Goal: Transaction & Acquisition: Subscribe to service/newsletter

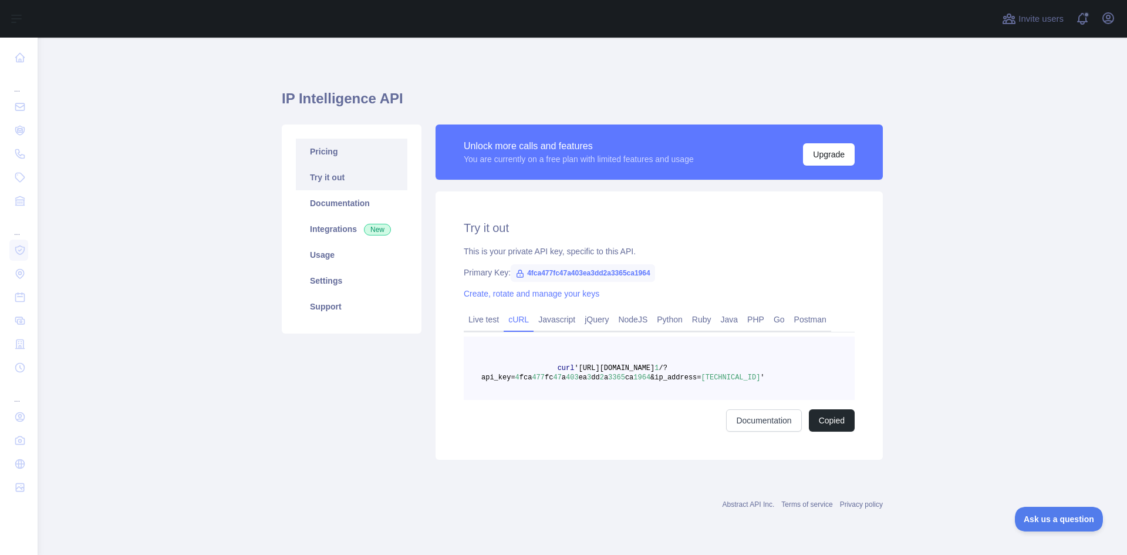
click at [343, 144] on link "Pricing" at bounding box center [352, 152] width 112 height 26
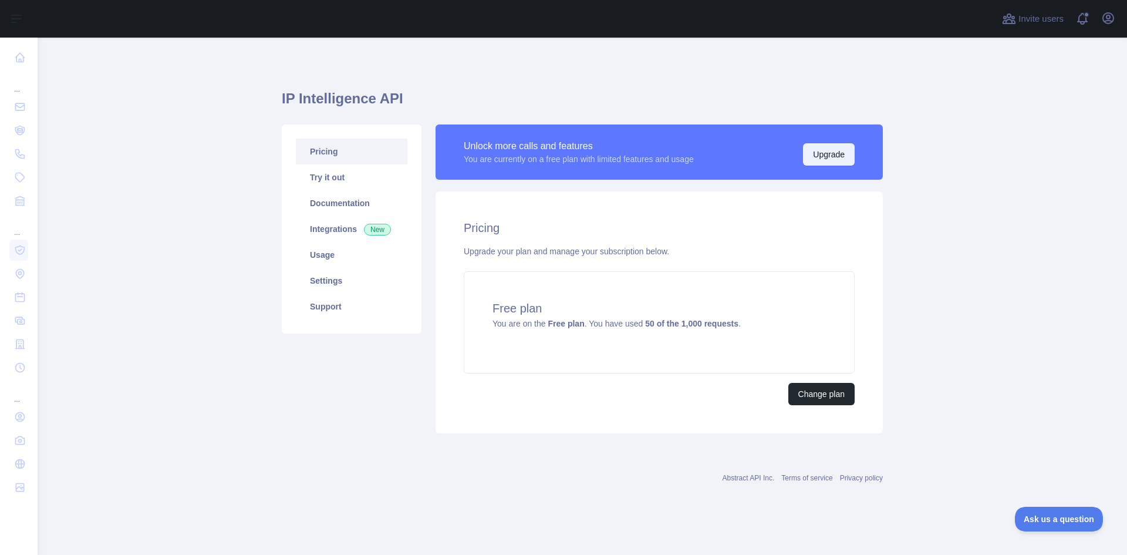
click at [832, 156] on button "Upgrade" at bounding box center [829, 154] width 52 height 22
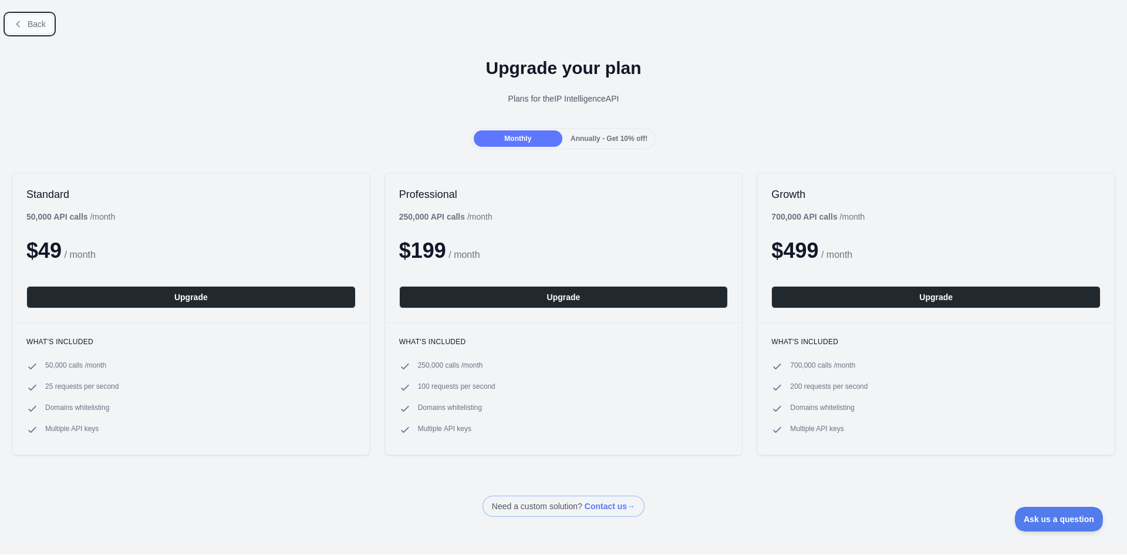
click at [39, 23] on span "Back" at bounding box center [37, 23] width 18 height 9
